Goal: Task Accomplishment & Management: Use online tool/utility

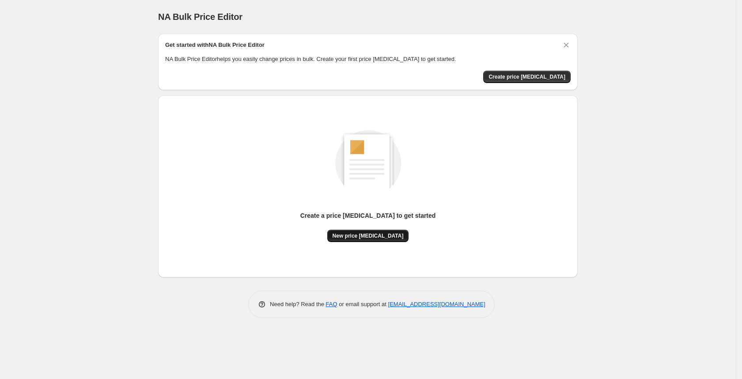
click at [388, 237] on span "New price [MEDICAL_DATA]" at bounding box center [367, 235] width 71 height 7
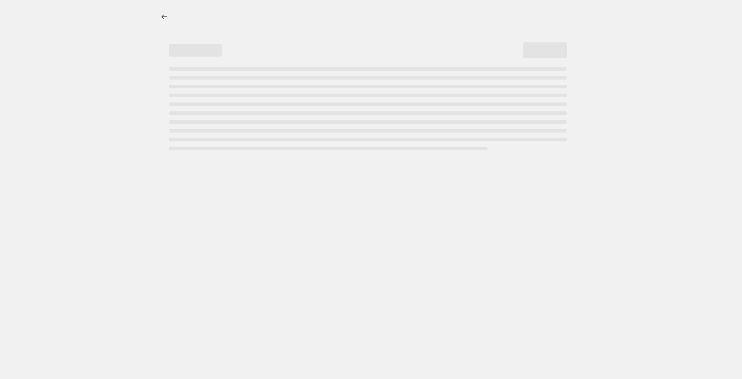
select select "percentage"
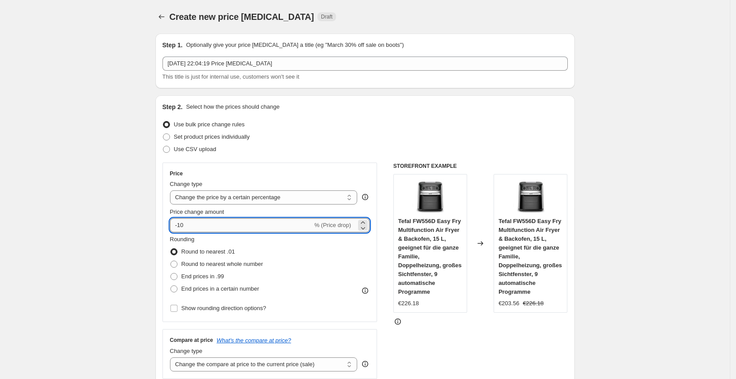
click at [206, 223] on input "-10" at bounding box center [241, 225] width 143 height 14
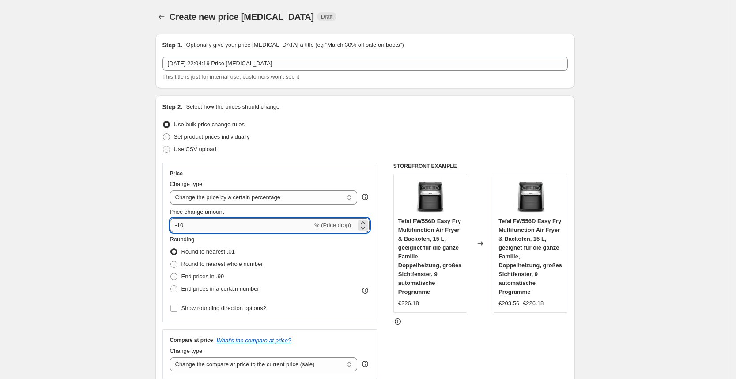
click at [206, 223] on input "-10" at bounding box center [241, 225] width 143 height 14
type input "-1"
type input "-25"
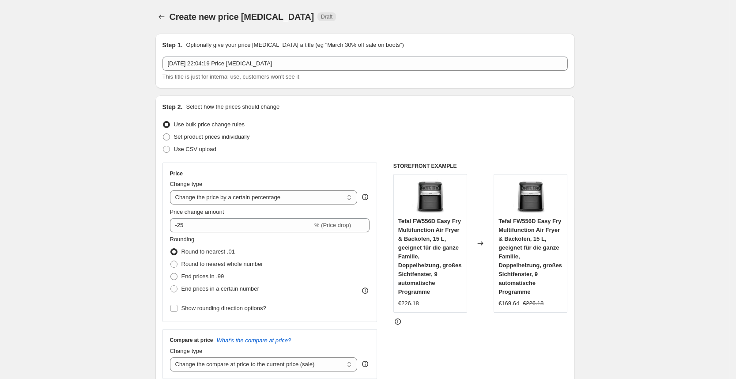
click at [348, 148] on div "Use CSV upload" at bounding box center [364, 149] width 405 height 12
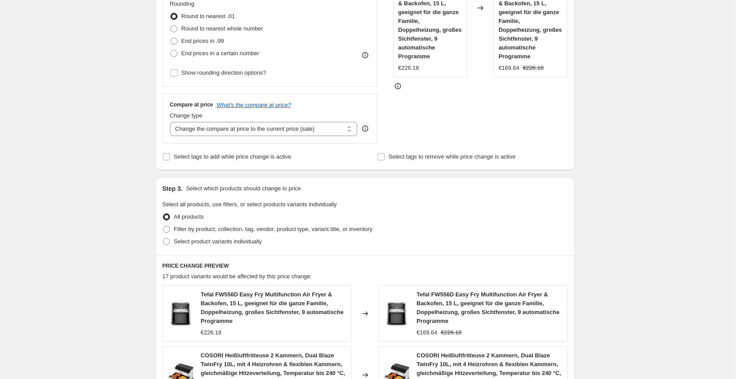
scroll to position [598, 0]
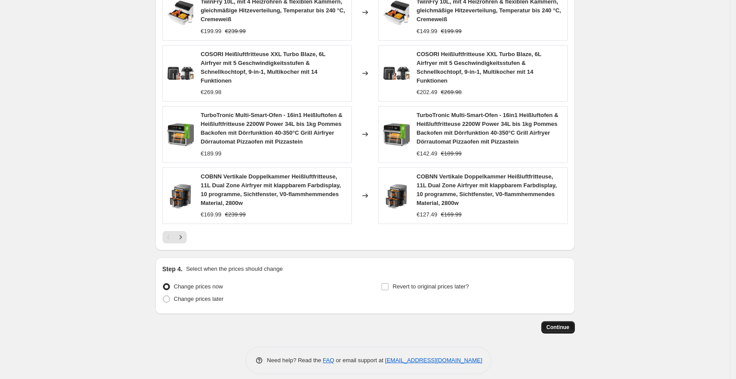
click at [564, 324] on span "Continue" at bounding box center [557, 327] width 23 height 7
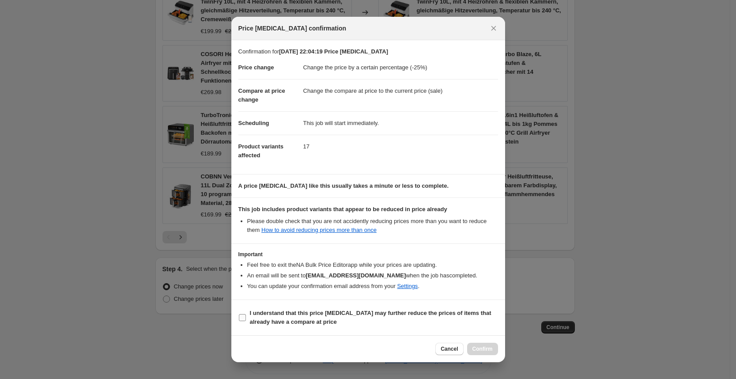
click at [332, 310] on b "I understand that this price [MEDICAL_DATA] may further reduce the prices of it…" at bounding box center [370, 316] width 241 height 15
click at [246, 314] on input "I understand that this price [MEDICAL_DATA] may further reduce the prices of it…" at bounding box center [242, 317] width 7 height 7
checkbox input "true"
click at [480, 343] on button "Confirm" at bounding box center [482, 349] width 31 height 12
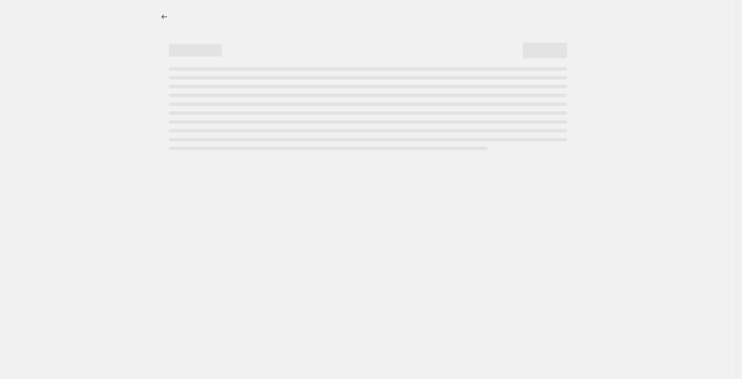
select select "percentage"
